Goal: Transaction & Acquisition: Book appointment/travel/reservation

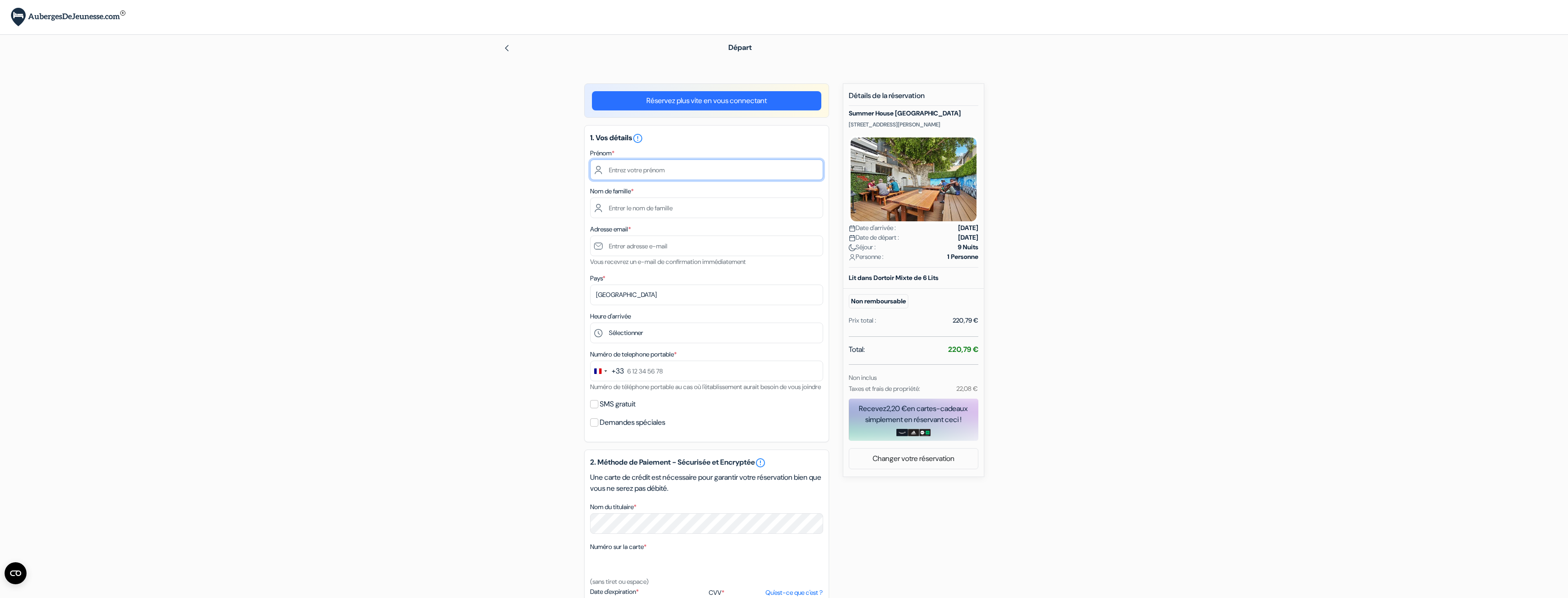
click at [642, 166] on input "text" at bounding box center [706, 170] width 233 height 21
type input "[PERSON_NAME]"
type input "Montanteme"
type input "[EMAIL_ADDRESS][DOMAIN_NAME]"
type input "0749421997"
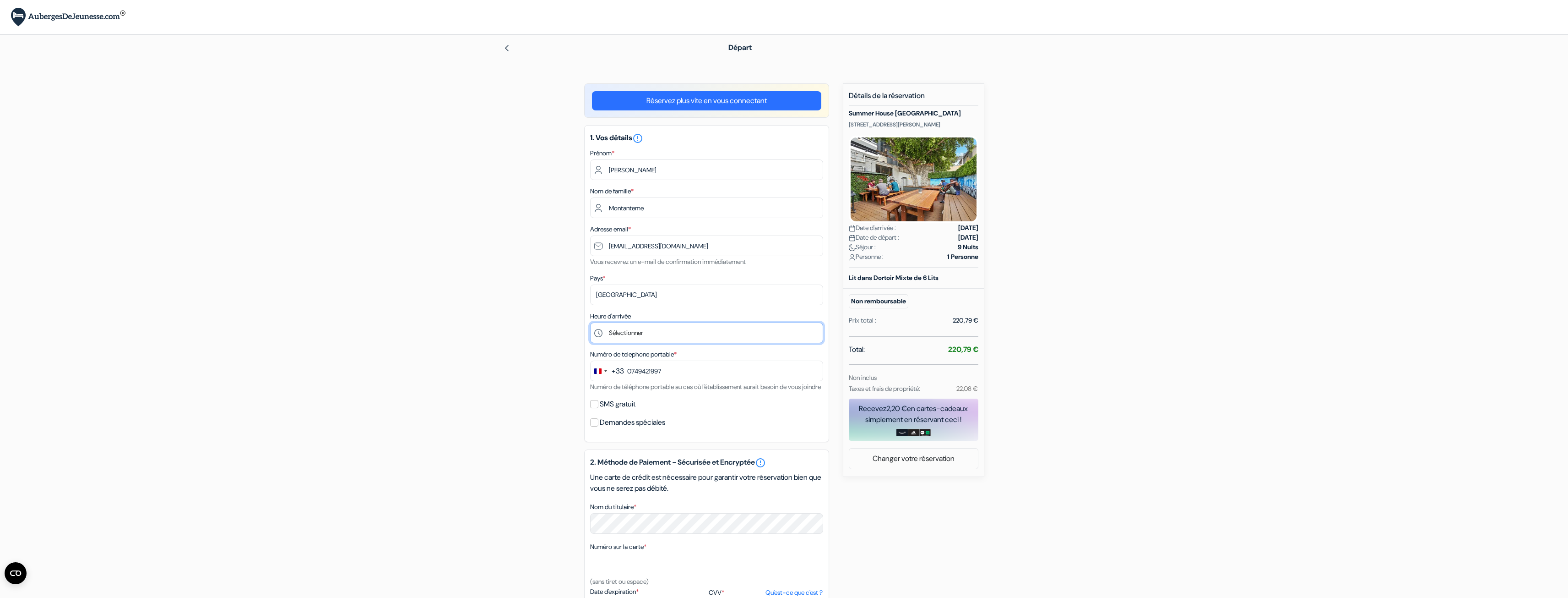
click at [643, 334] on select "Sélectionner 14:00 15:00 16:00 17:00 18:00 19:00 20:00 21:00 22:00 23:00 0:00" at bounding box center [706, 332] width 233 height 21
click at [738, 331] on select "Sélectionner 14:00 15:00 16:00 17:00 18:00 19:00 20:00 21:00 22:00 23:00 0:00" at bounding box center [706, 332] width 233 height 21
click at [590, 322] on select "Sélectionner 14:00 15:00 16:00 17:00 18:00 19:00 20:00 21:00 22:00 23:00 0:00" at bounding box center [706, 332] width 233 height 21
click at [681, 334] on select "Sélectionner 14:00 15:00 16:00 17:00 18:00 19:00 20:00 21:00 22:00 23:00 0:00" at bounding box center [706, 332] width 233 height 21
select select "14"
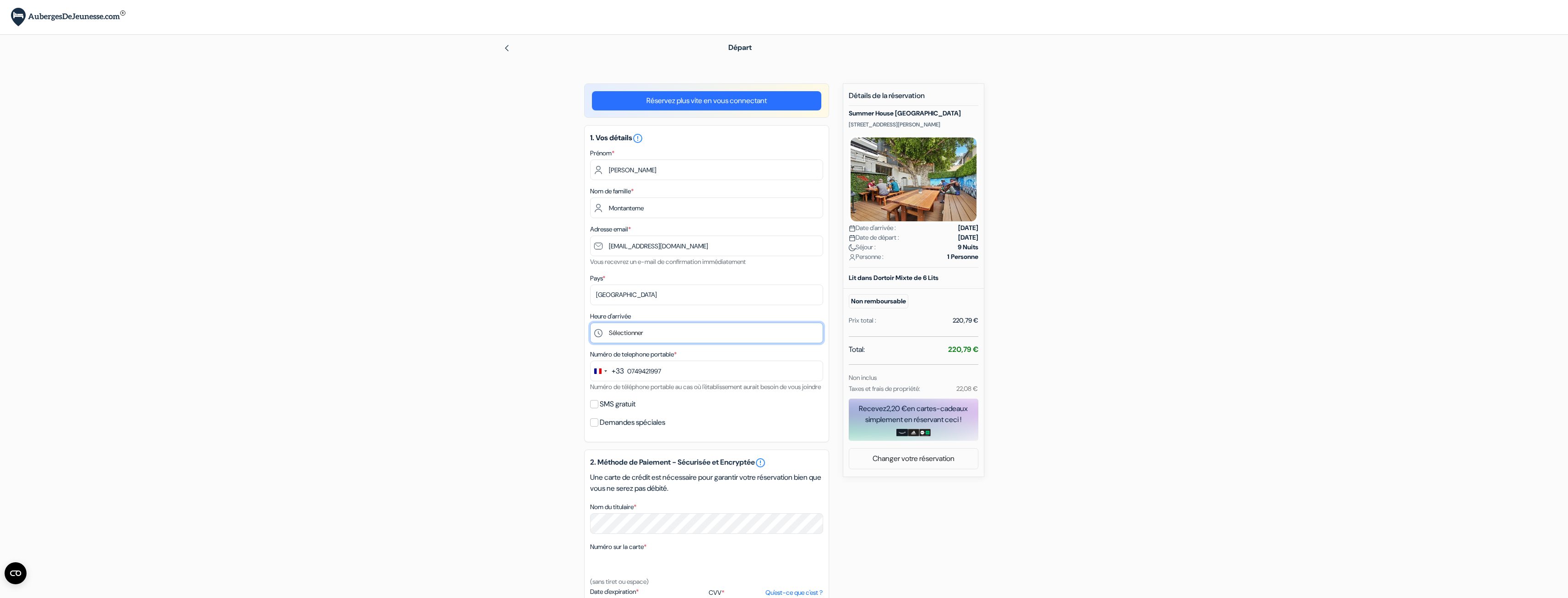
click at [590, 322] on select "Sélectionner 14:00 15:00 16:00 17:00 18:00 19:00 20:00 21:00 22:00 23:00 0:00" at bounding box center [706, 332] width 233 height 21
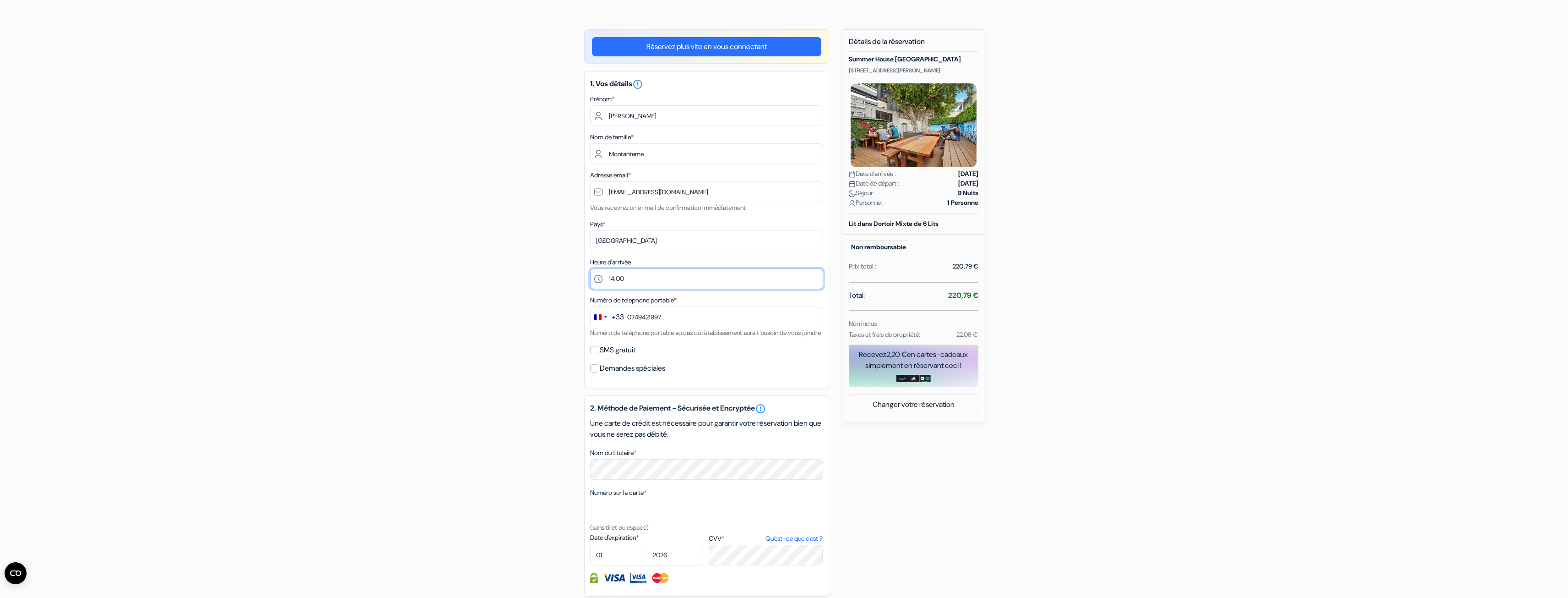
scroll to position [91, 0]
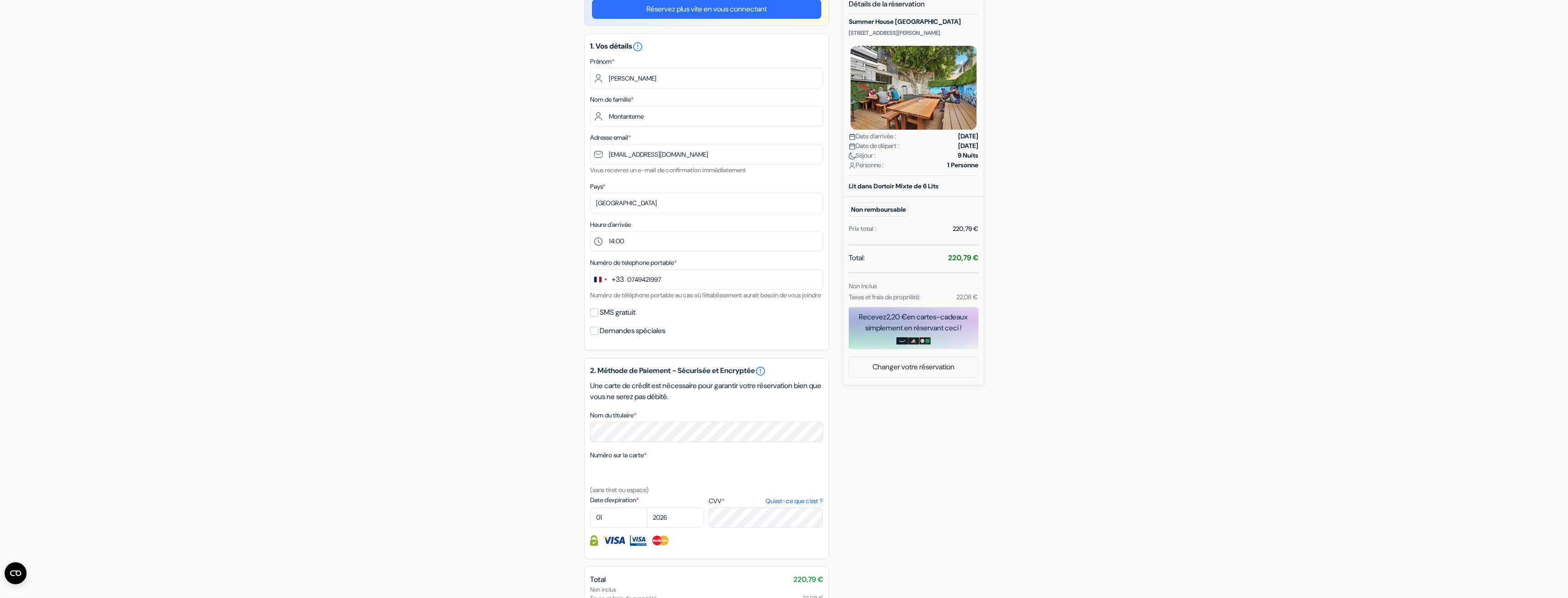
click at [884, 489] on div "add_box Summer House [GEOGRAPHIC_DATA] [STREET_ADDRESS][PERSON_NAME] Détails de…" at bounding box center [784, 345] width 604 height 707
click at [593, 317] on input "SMS gratuit" at bounding box center [594, 312] width 9 height 9
checkbox input "true"
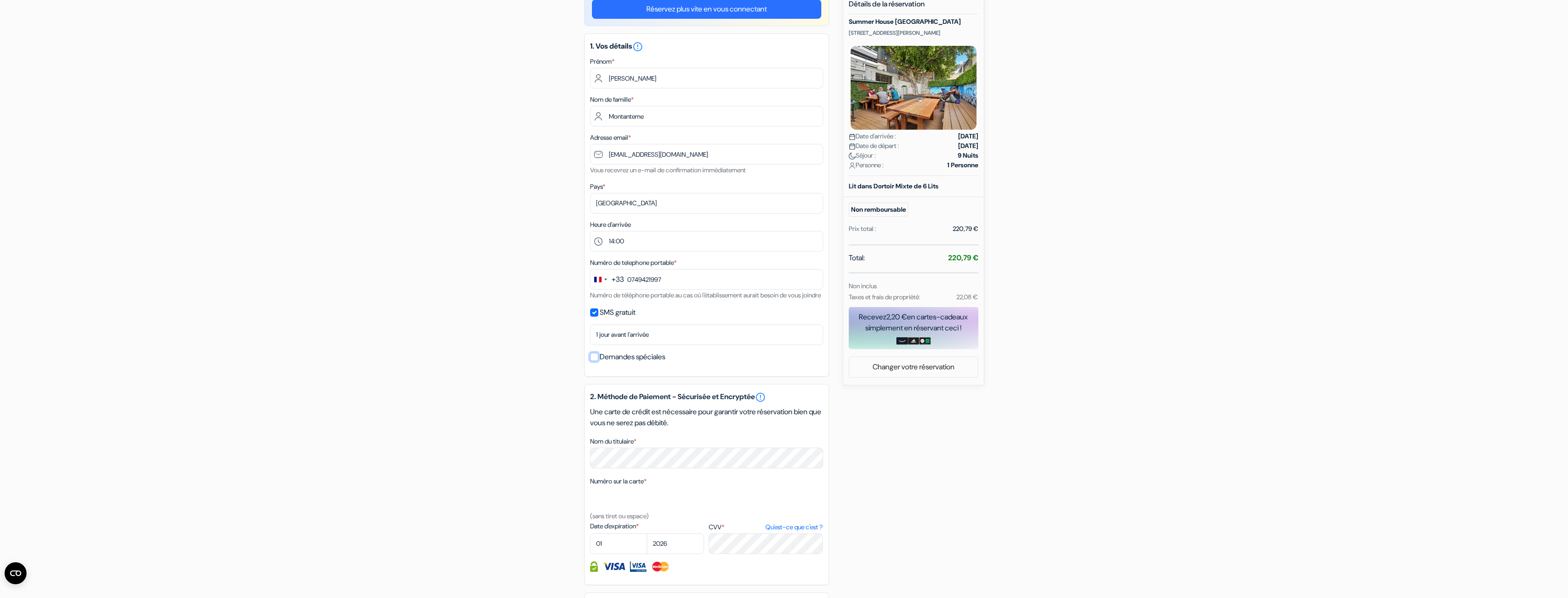
click at [596, 361] on input "Demandes spéciales" at bounding box center [594, 357] width 9 height 9
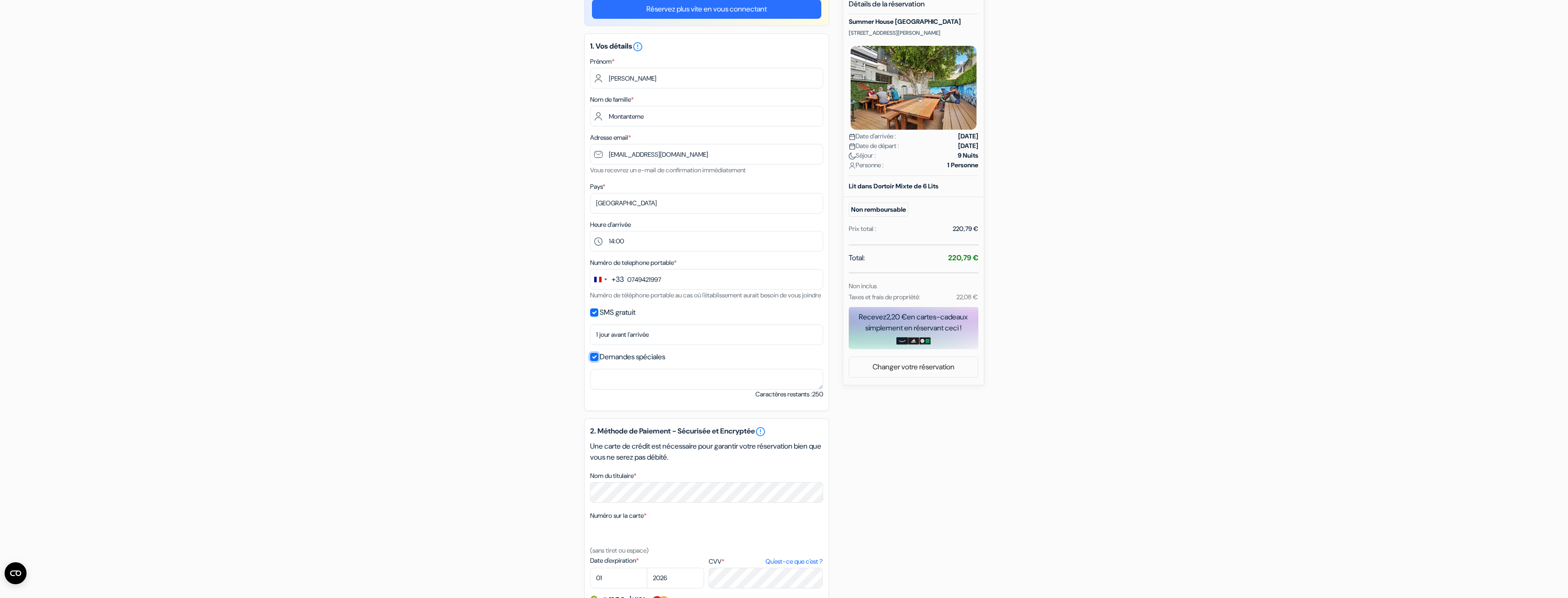
click at [592, 361] on input "Demandes spéciales" at bounding box center [594, 357] width 9 height 9
checkbox input "false"
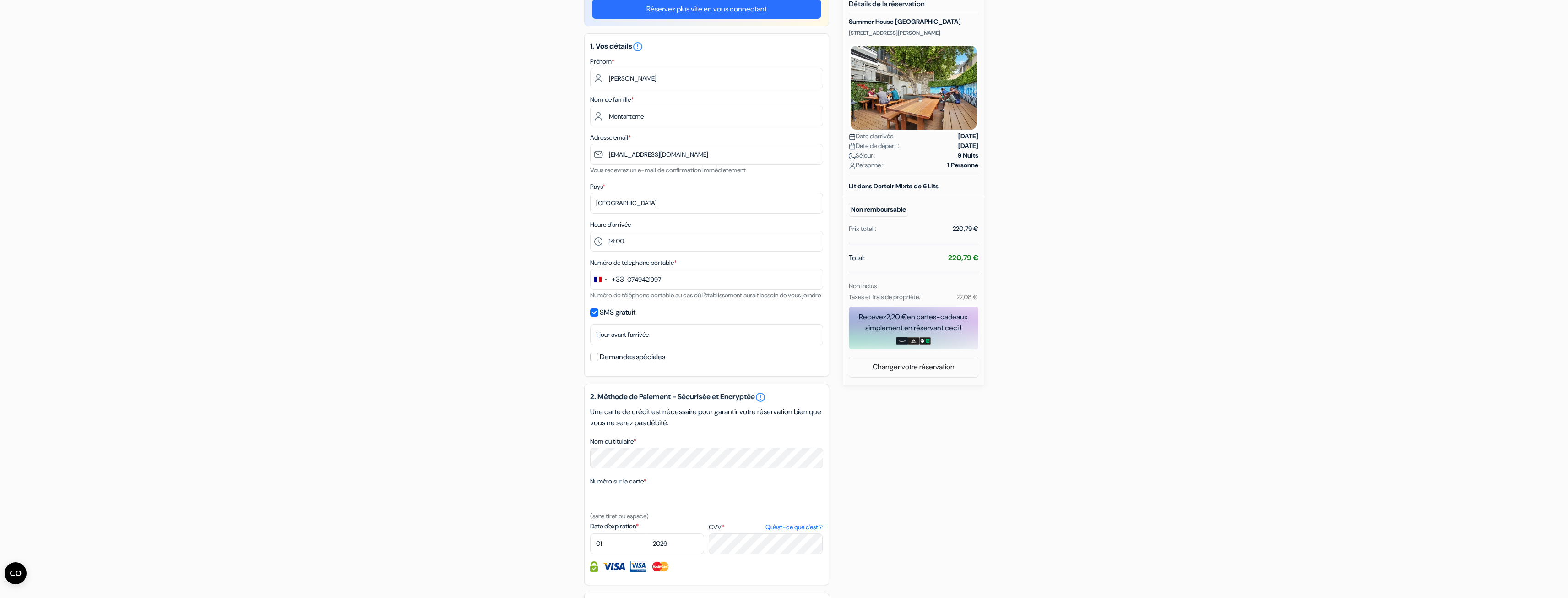
click at [495, 374] on div "add_box Summer House [GEOGRAPHIC_DATA] [STREET_ADDRESS][PERSON_NAME] Détails de…" at bounding box center [784, 358] width 604 height 733
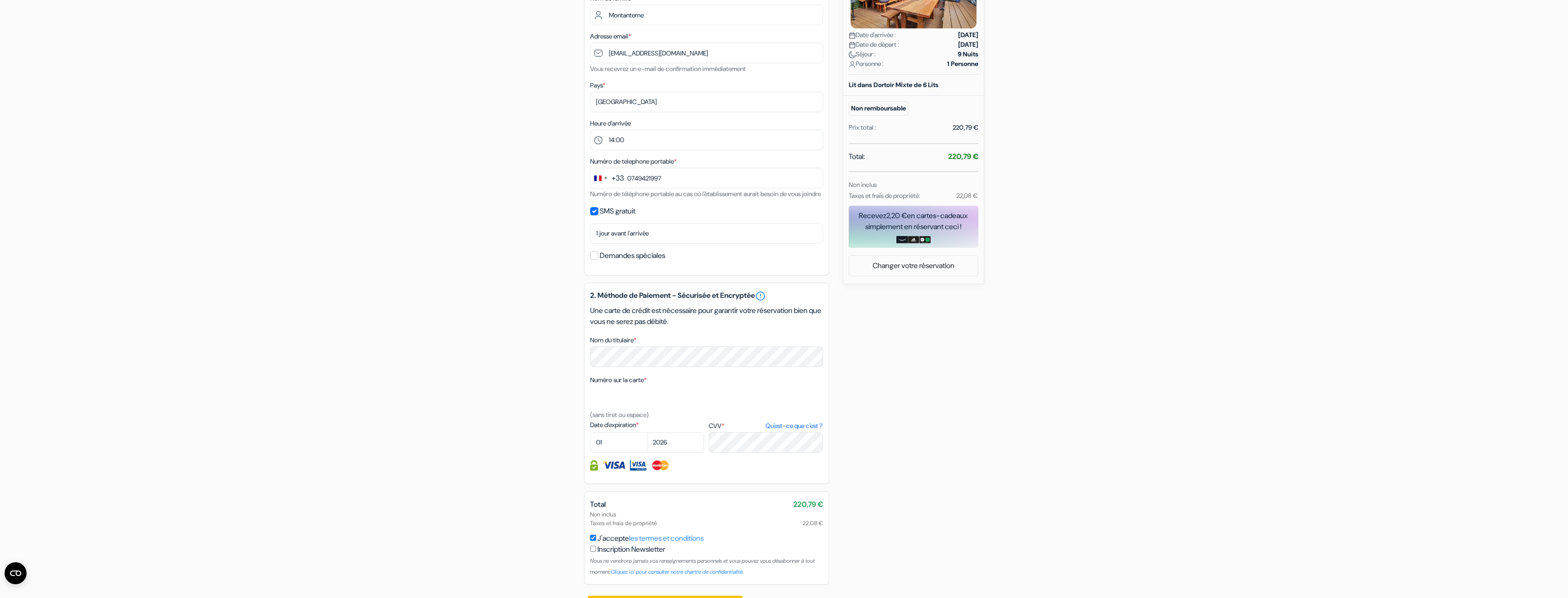
scroll to position [229, 0]
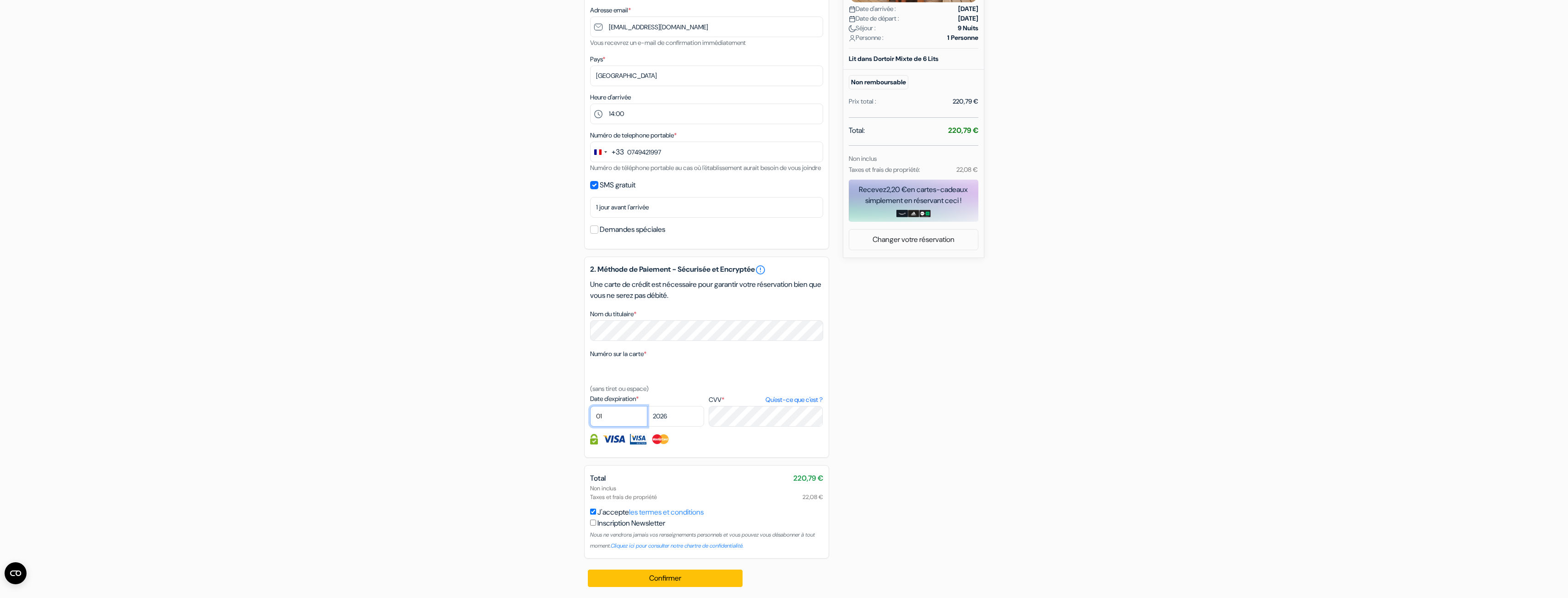
click at [629, 411] on select "01 02 03 04 05 06 07 08 09 10 11 12" at bounding box center [618, 416] width 57 height 21
click at [662, 420] on select "2025 2026 2027 2028 2029 2030 2031 2032 2033 2034 2035 2036 2037 2038 2039 2040…" at bounding box center [676, 416] width 57 height 21
select select "2025"
click at [647, 407] on select "2025 2026 2027 2028 2029 2030 2031 2032 2033 2034 2035 2036 2037 2038 2039 2040…" at bounding box center [676, 416] width 57 height 21
click at [626, 414] on select "01 02 03 04 05 06 07 08 09 10 11 12" at bounding box center [618, 416] width 57 height 21
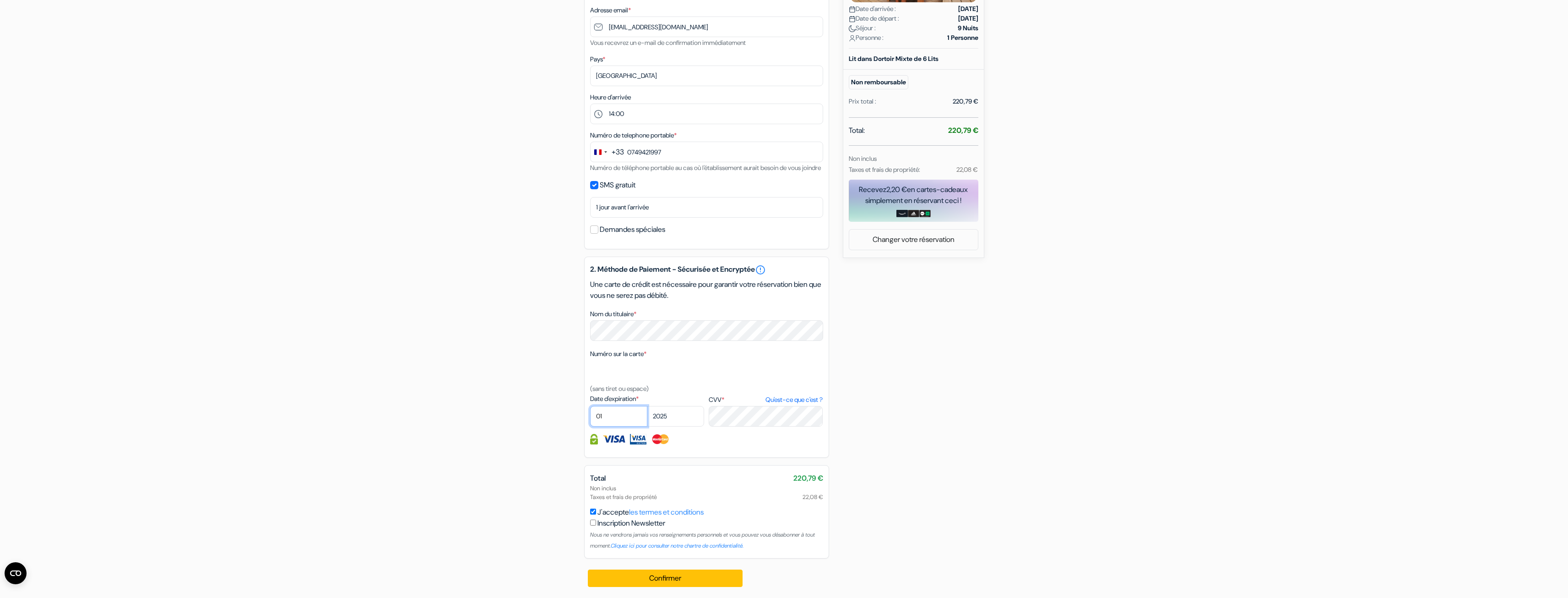
select select "12"
click at [590, 407] on select "01 02 03 04 05 06 07 08 09 10 11 12" at bounding box center [618, 416] width 57 height 21
